Goal: Information Seeking & Learning: Find specific fact

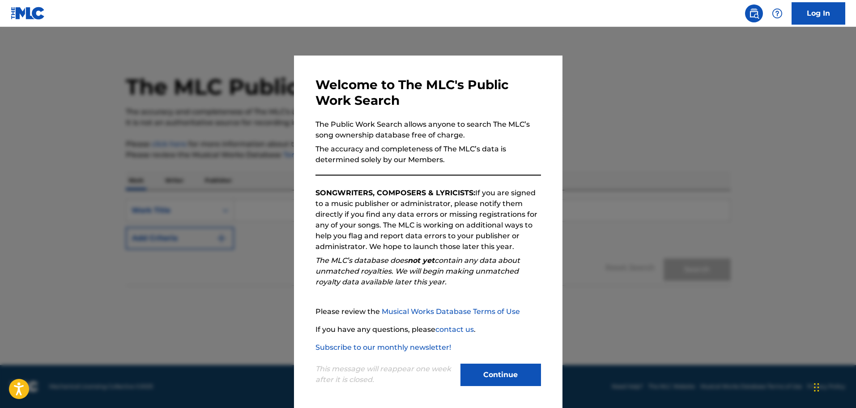
click at [528, 373] on button "Continue" at bounding box center [500, 374] width 81 height 22
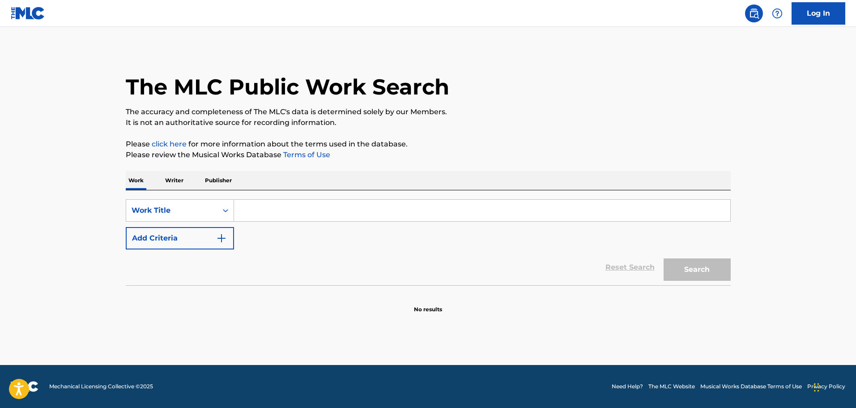
click at [346, 213] on input "Search Form" at bounding box center [482, 210] width 496 height 21
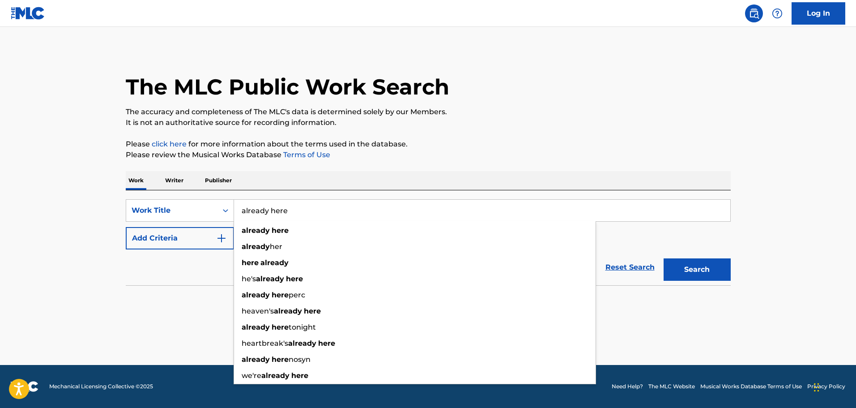
type input "already here"
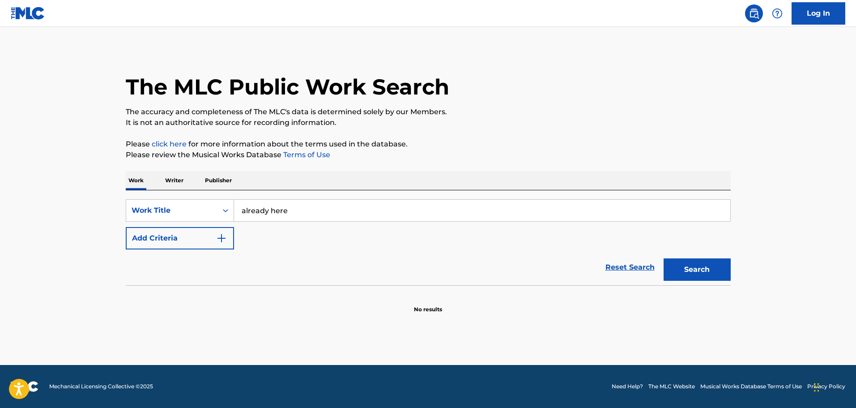
click at [126, 227] on button "Add Criteria" at bounding box center [180, 238] width 108 height 22
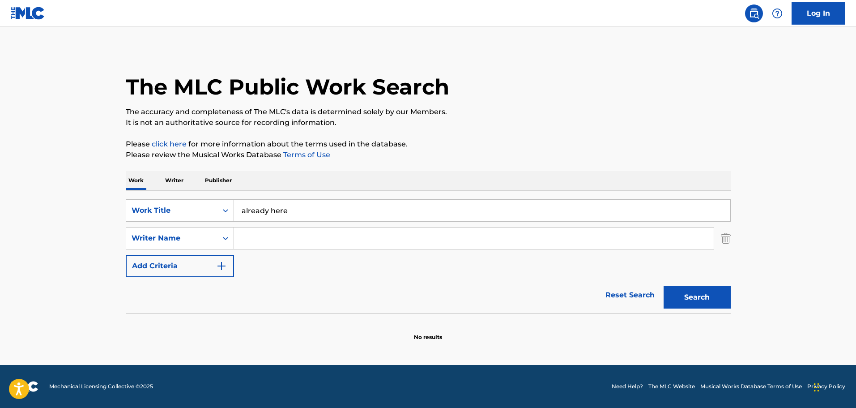
click at [340, 243] on input "Search Form" at bounding box center [474, 237] width 480 height 21
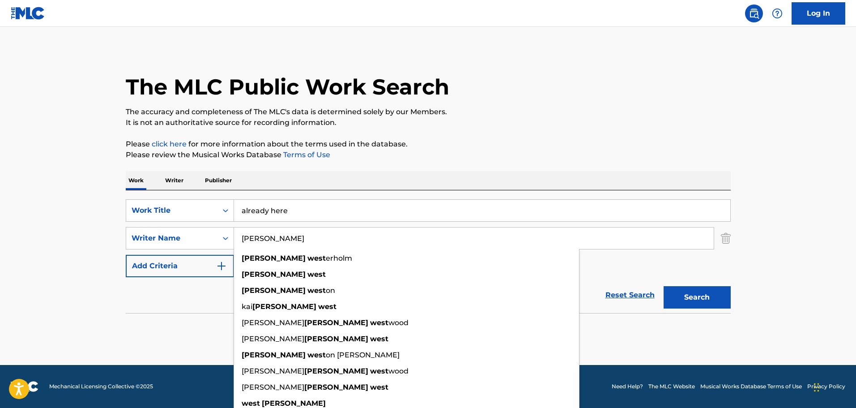
type input "[PERSON_NAME]"
click at [663, 286] on button "Search" at bounding box center [696, 297] width 67 height 22
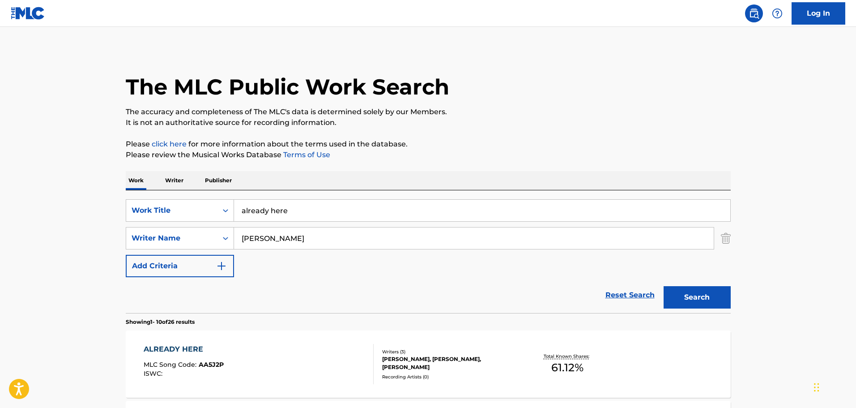
scroll to position [89, 0]
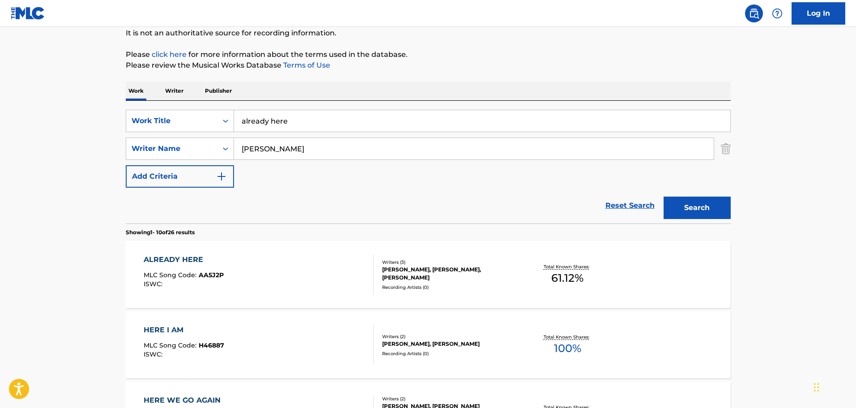
click at [182, 262] on div "ALREADY HERE" at bounding box center [184, 259] width 80 height 11
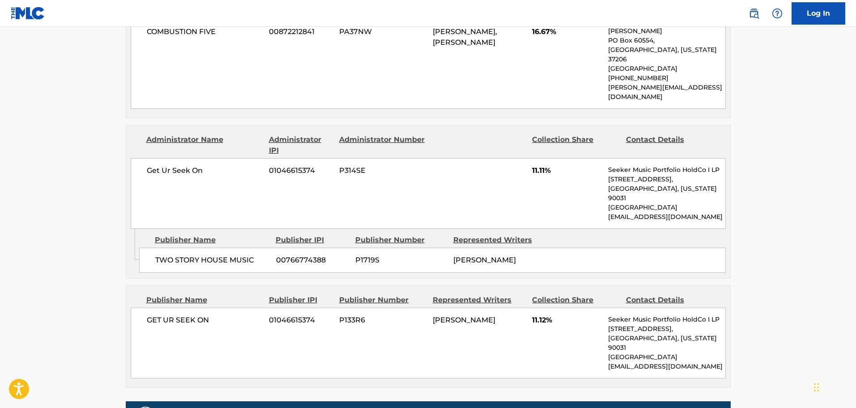
scroll to position [873, 0]
